Goal: Information Seeking & Learning: Learn about a topic

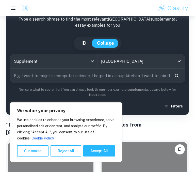
scroll to position [65, 0]
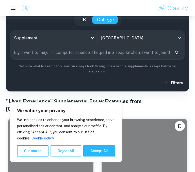
click at [57, 152] on button "Reject All" at bounding box center [65, 150] width 31 height 11
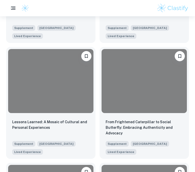
scroll to position [1409, 0]
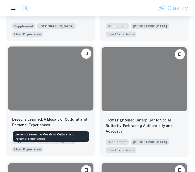
click at [39, 116] on div "Lessons Learned: A Mosaic of Cultural and Personal Experiences Supplement [GEOG…" at bounding box center [50, 134] width 89 height 44
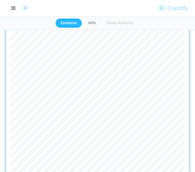
scroll to position [104, 0]
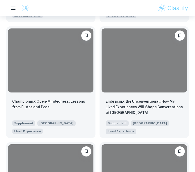
scroll to position [317, 0]
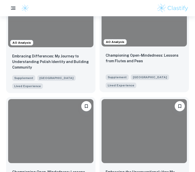
click at [115, 63] on p "Championing Open-Mindedness: Lessons from Flutes and Peas" at bounding box center [144, 57] width 77 height 11
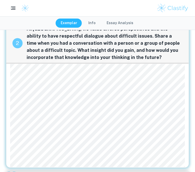
scroll to position [110, 0]
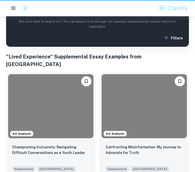
scroll to position [317, 0]
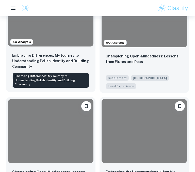
click at [42, 52] on p "Embracing Differences: My Journey to Understanding Polish Identity and Building…" at bounding box center [50, 60] width 77 height 17
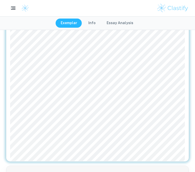
scroll to position [150, 0]
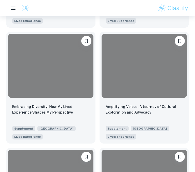
scroll to position [501, 0]
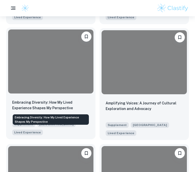
click at [20, 100] on p "Embracing Diversity: How My Lived Experience Shapes My Perspective" at bounding box center [50, 104] width 77 height 11
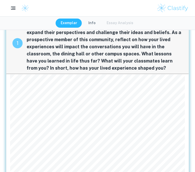
scroll to position [30, 0]
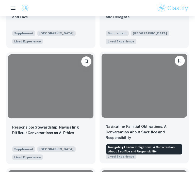
scroll to position [728, 0]
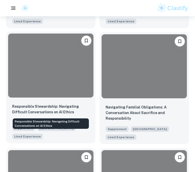
click at [70, 110] on p "Responsible Stewardship: Navigating Difficult Conversations on AI Ethics" at bounding box center [50, 108] width 77 height 11
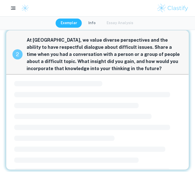
scroll to position [129, 0]
